Goal: Information Seeking & Learning: Learn about a topic

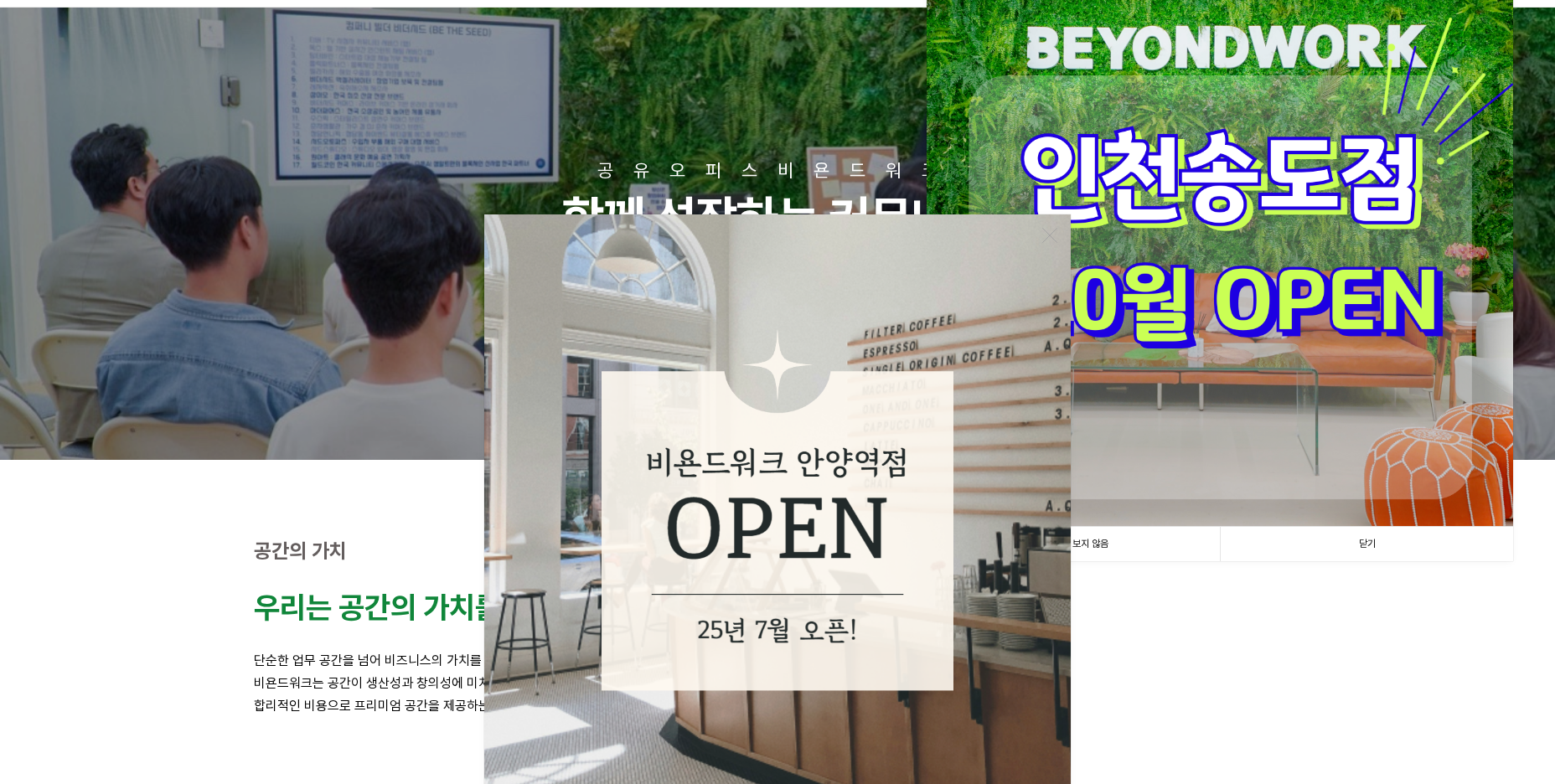
scroll to position [335, 0]
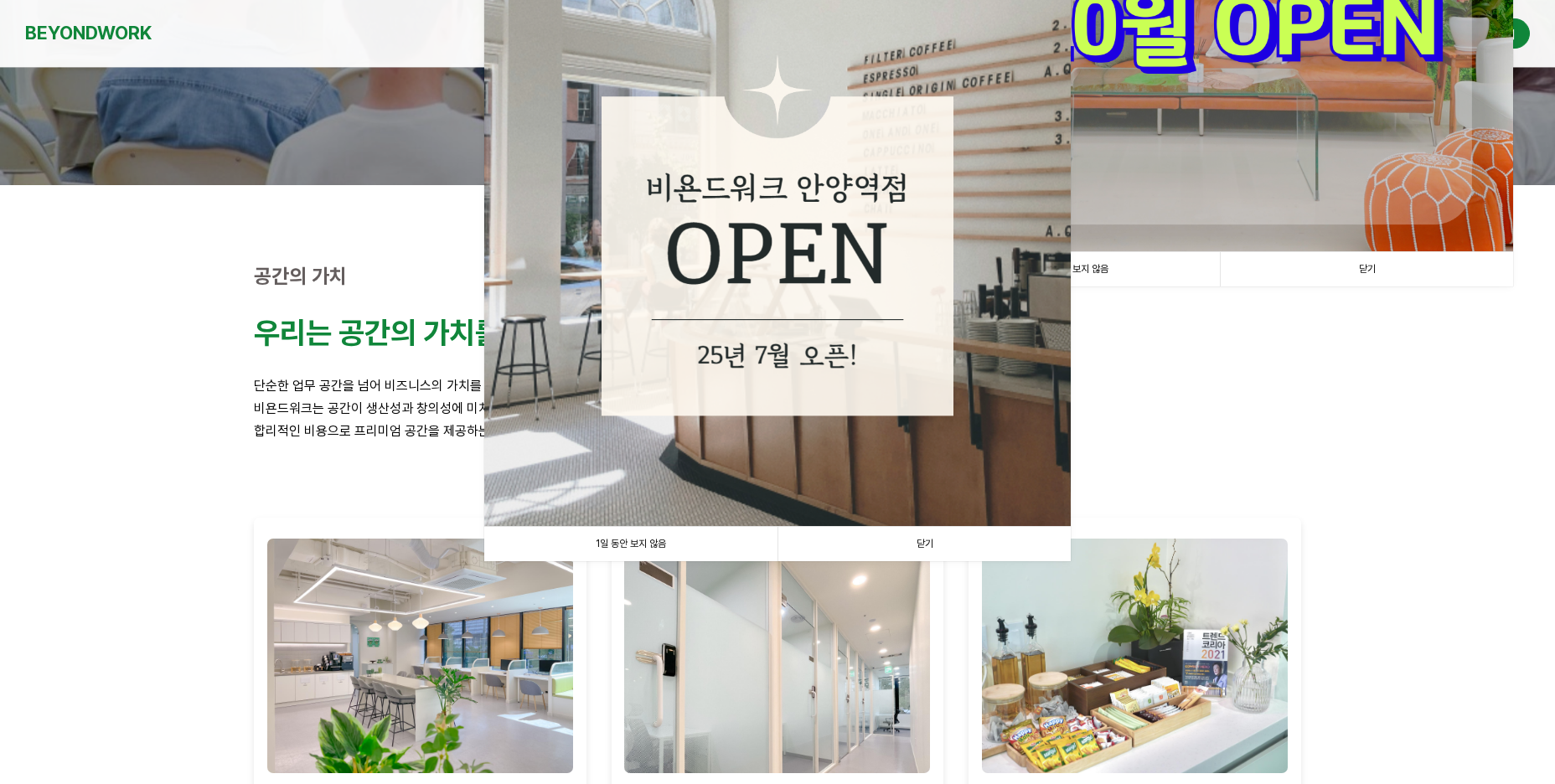
click at [919, 544] on link "닫기" at bounding box center [923, 543] width 293 height 34
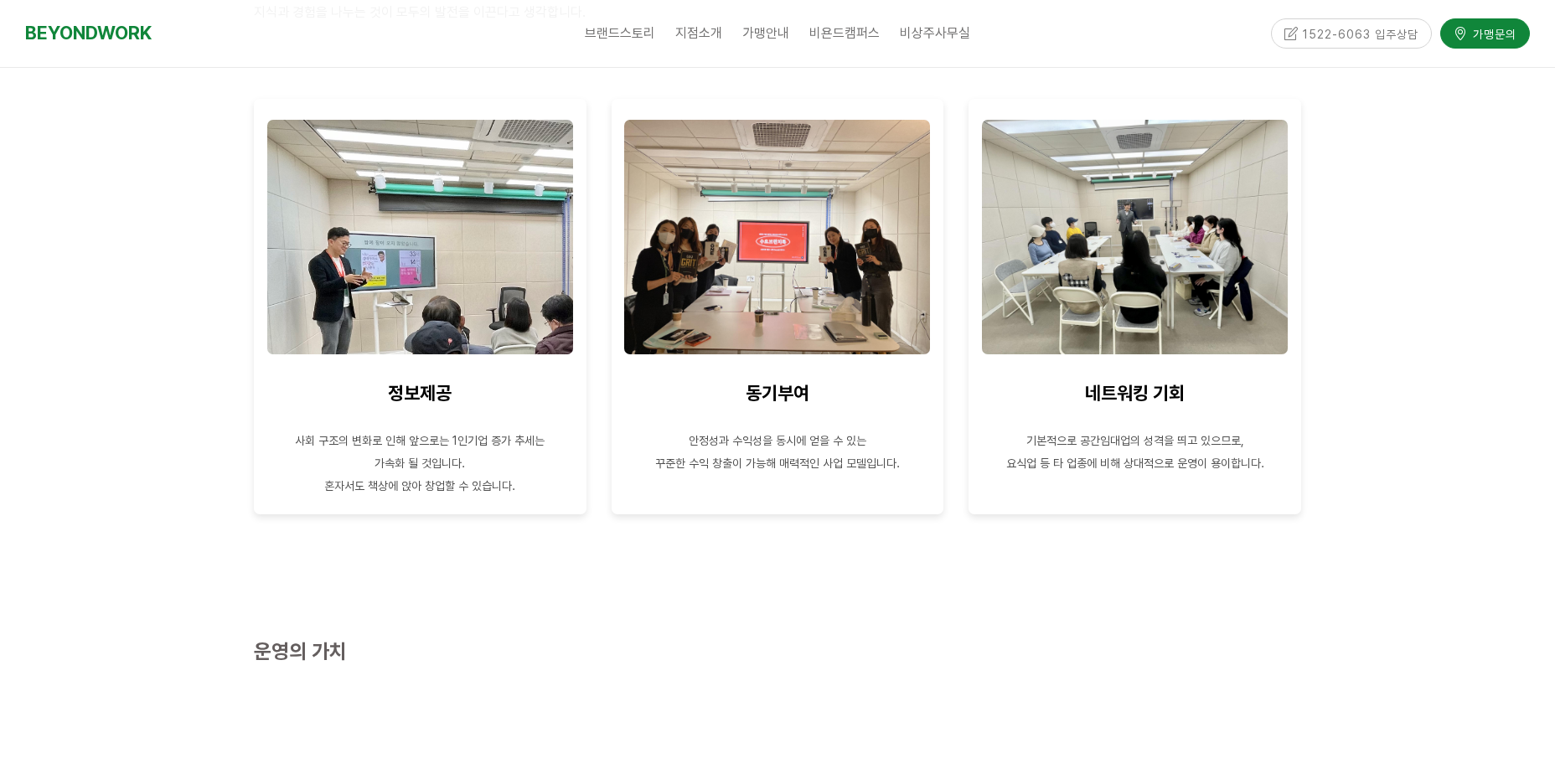
scroll to position [1759, 0]
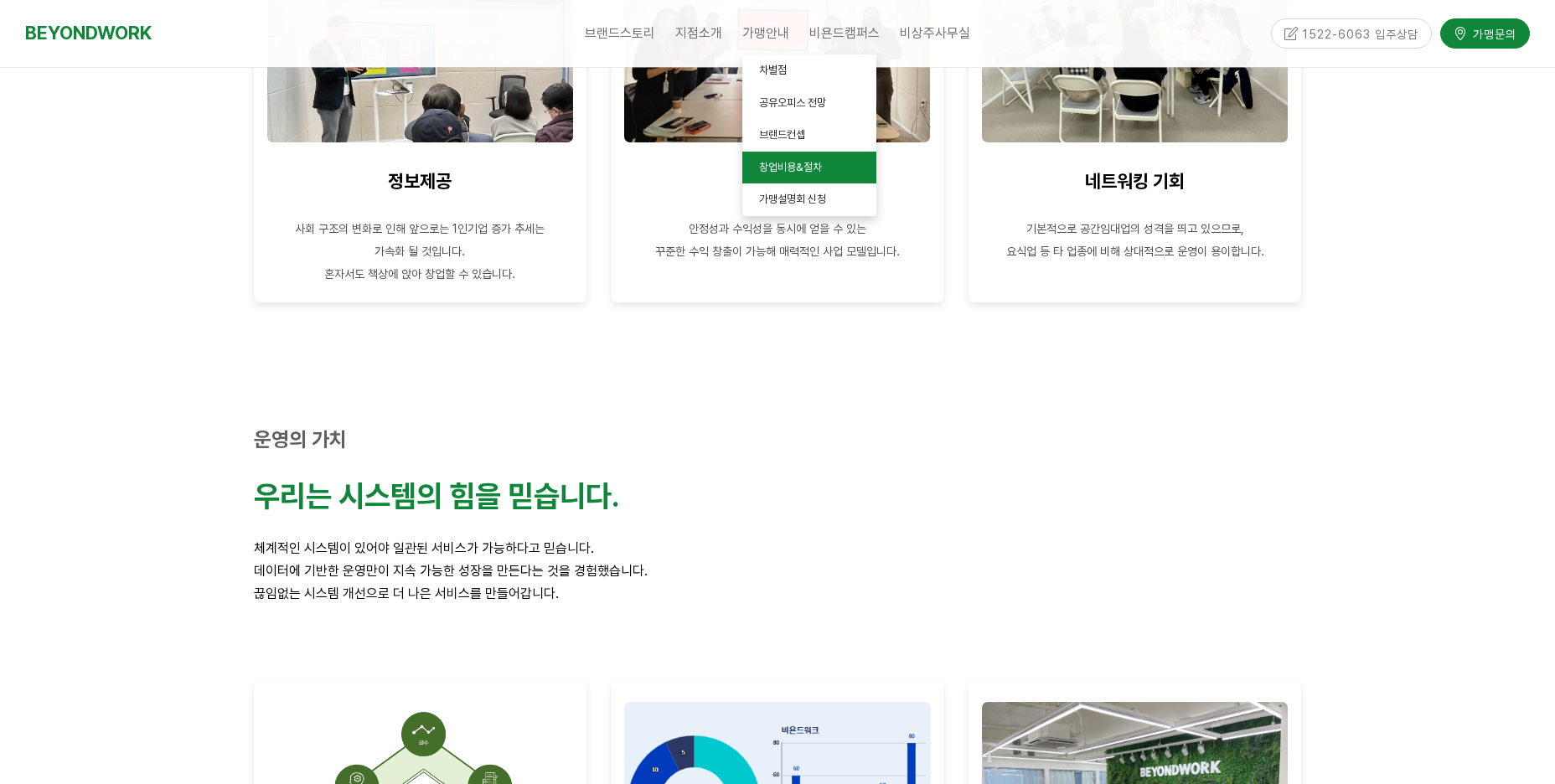
click at [811, 171] on span "창업비용&절차" at bounding box center [790, 167] width 63 height 13
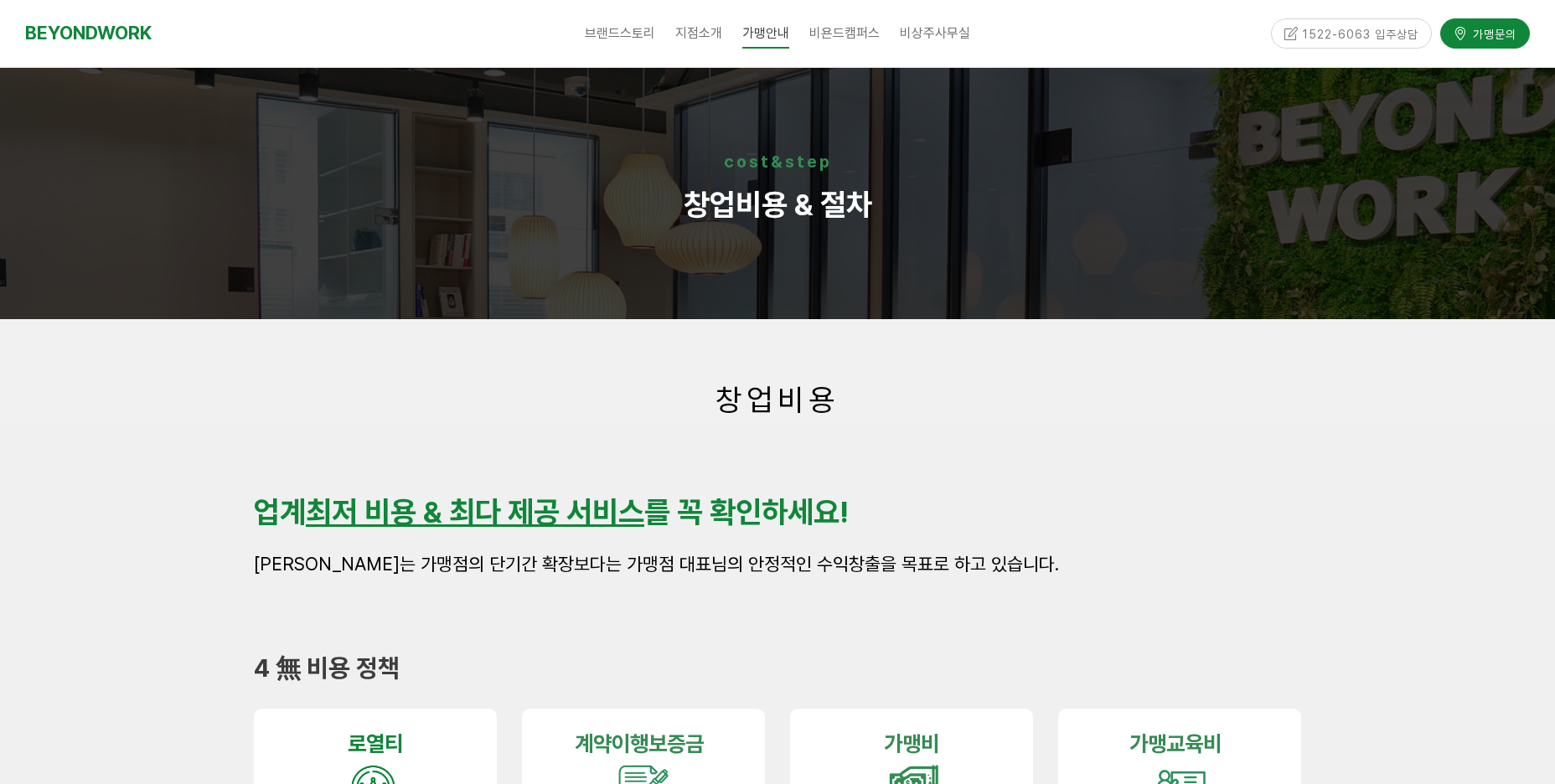
scroll to position [586, 0]
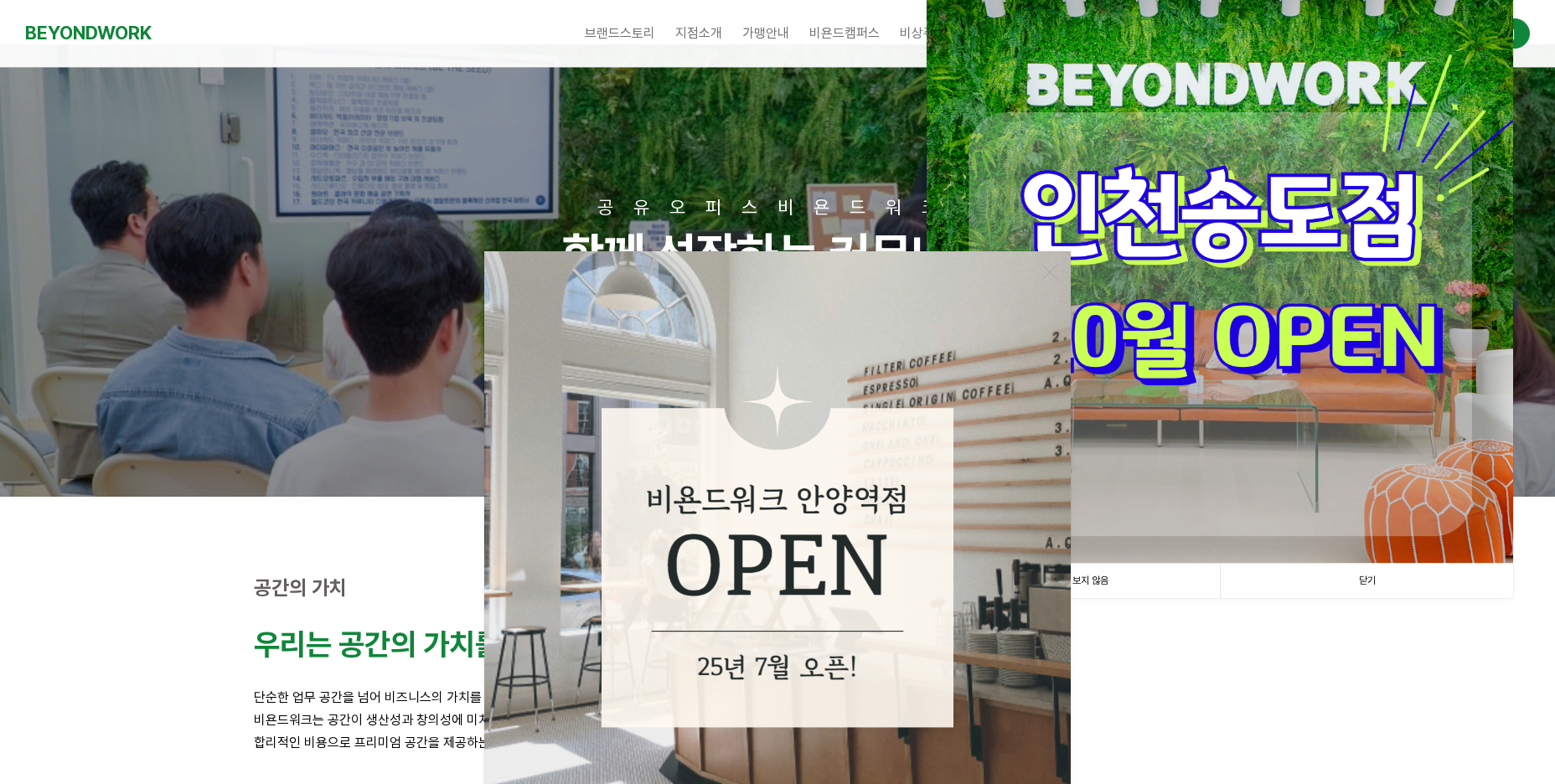
scroll to position [168, 0]
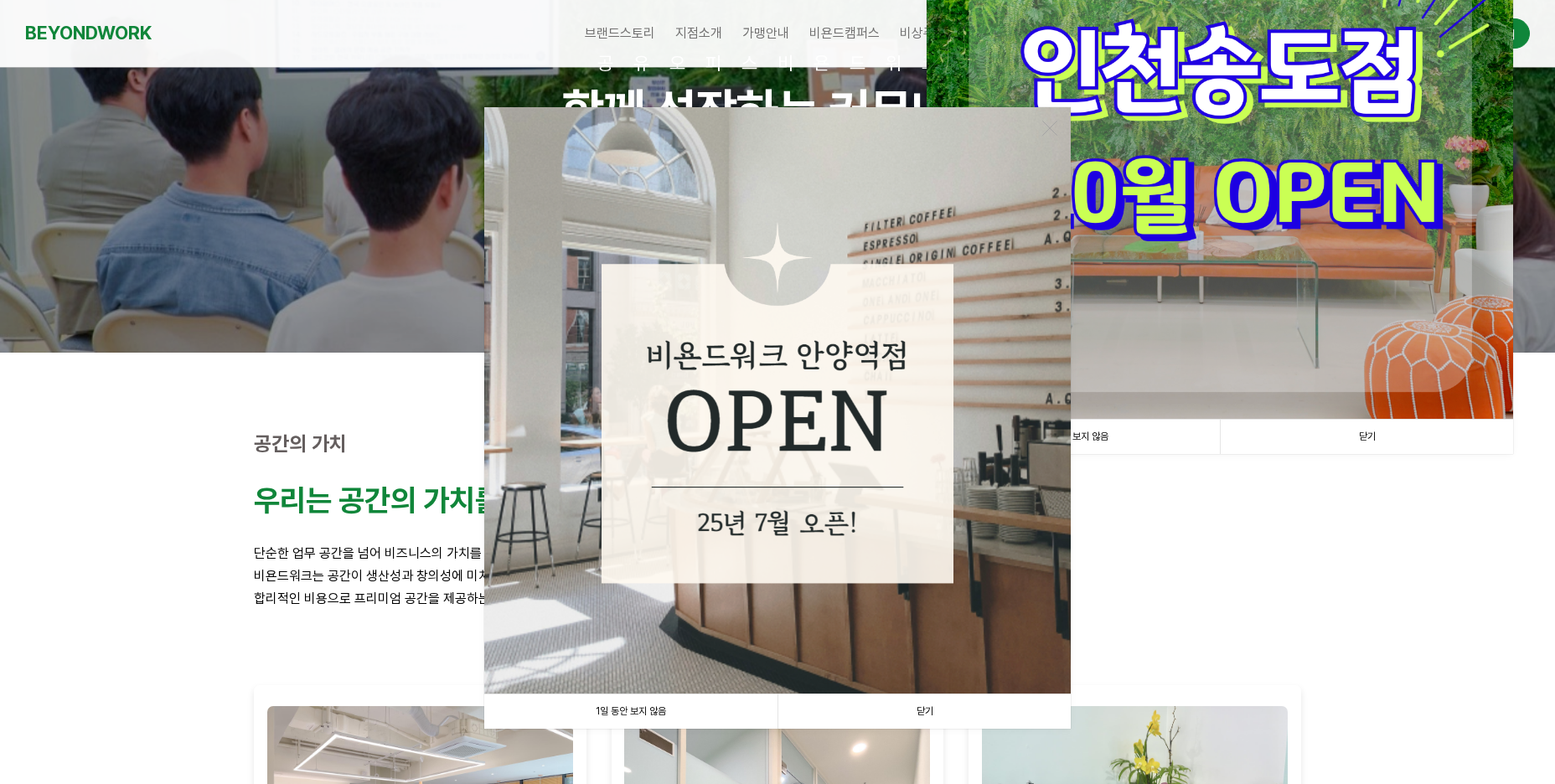
click at [1342, 441] on link "닫기" at bounding box center [1366, 436] width 293 height 34
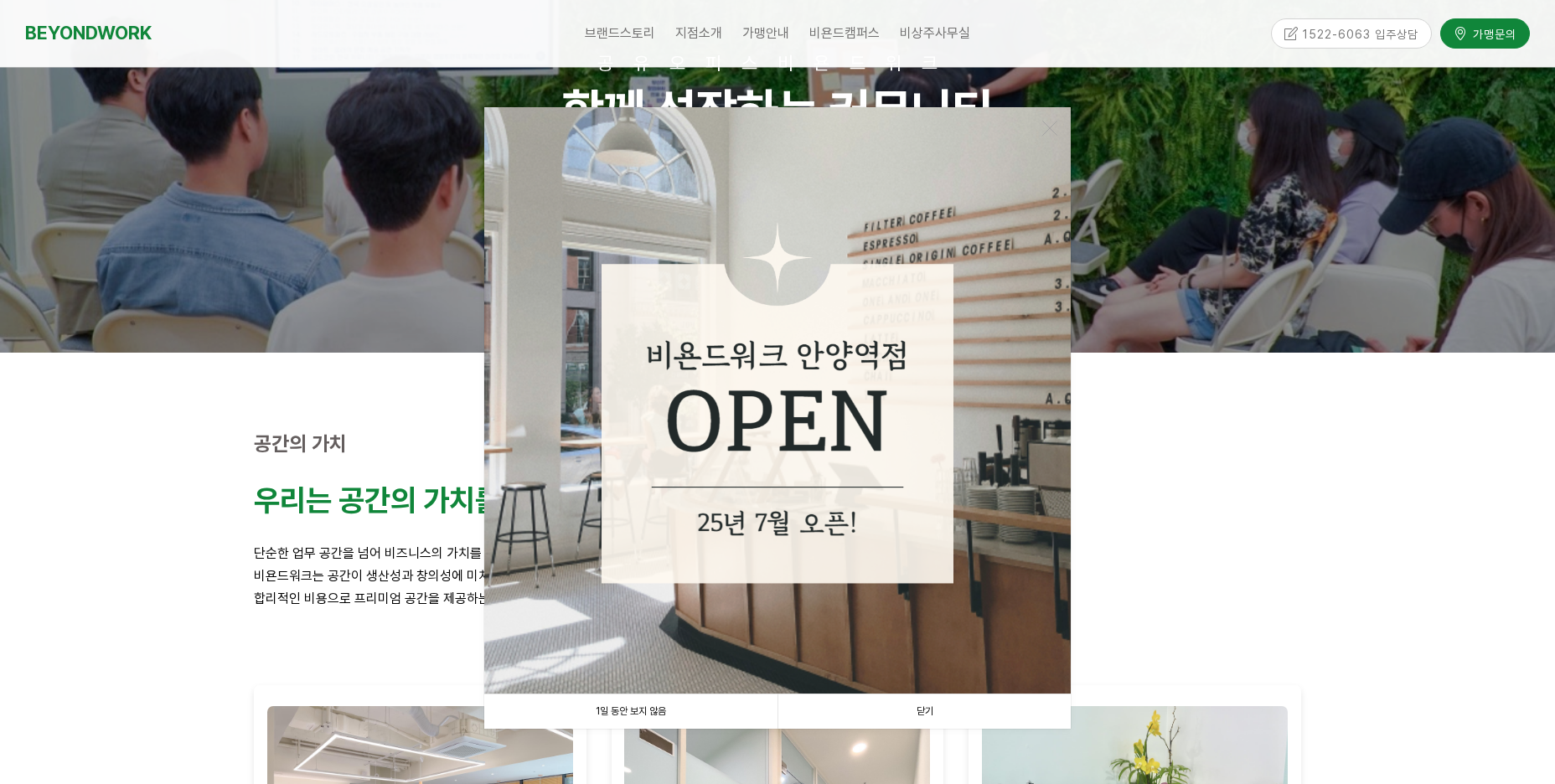
click at [977, 703] on link "닫기" at bounding box center [923, 711] width 293 height 34
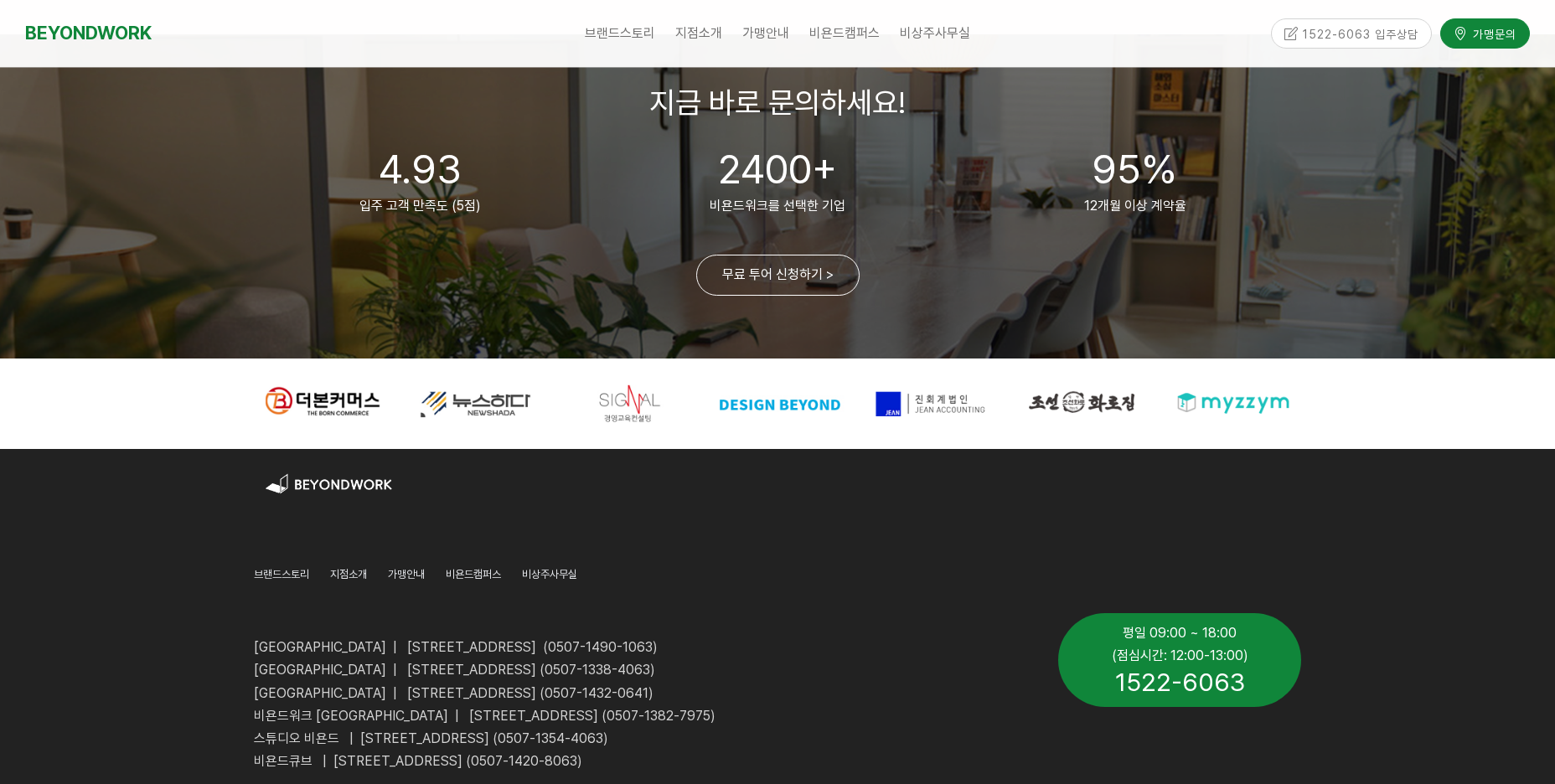
scroll to position [3936, 0]
